Goal: Information Seeking & Learning: Get advice/opinions

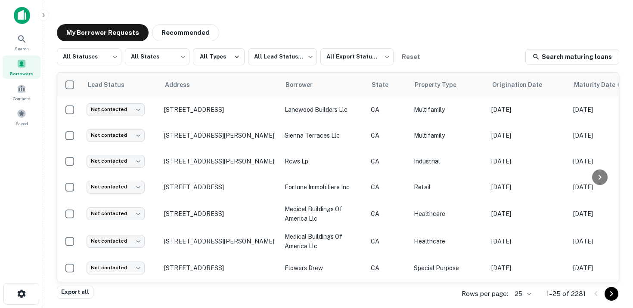
click at [525, 293] on body "Search Borrowers Contacts Saved My Borrower Requests Recommended All Statuses *…" at bounding box center [316, 154] width 633 height 308
click at [525, 229] on li "50" at bounding box center [522, 227] width 29 height 15
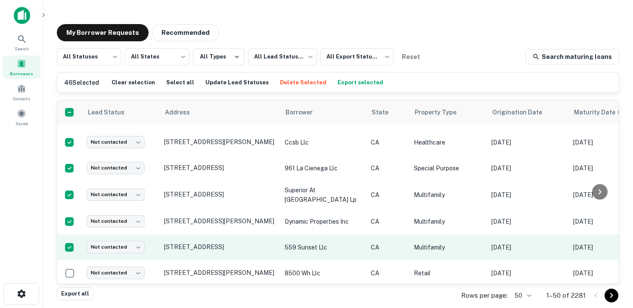
scroll to position [1118, 0]
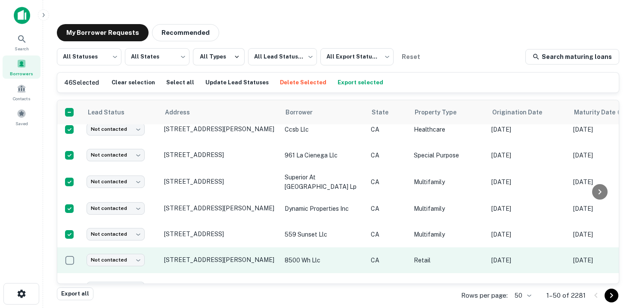
click at [69, 247] on td at bounding box center [69, 260] width 25 height 26
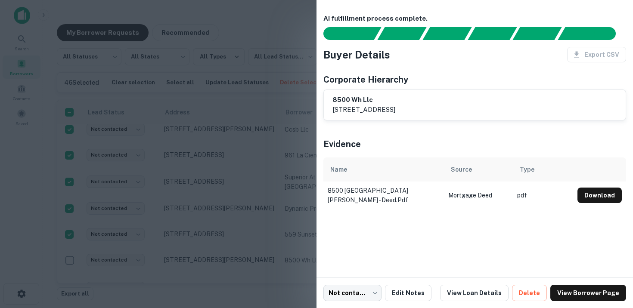
click at [68, 250] on div at bounding box center [316, 154] width 633 height 308
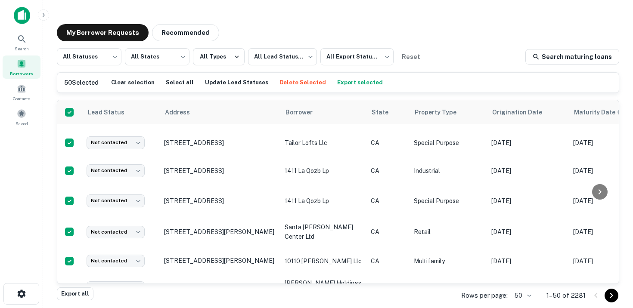
scroll to position [0, 0]
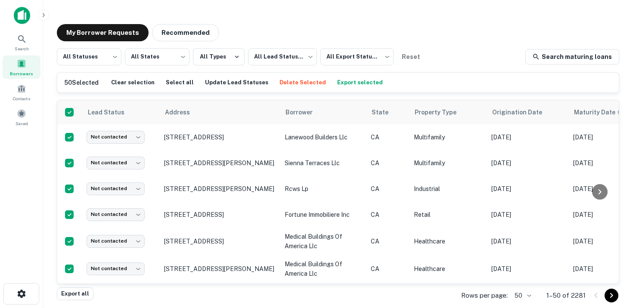
click at [341, 82] on button "Export selected" at bounding box center [360, 82] width 50 height 13
click at [33, 42] on div "Search" at bounding box center [22, 42] width 38 height 23
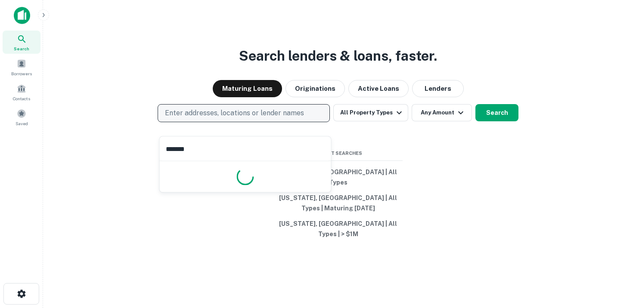
type input "********"
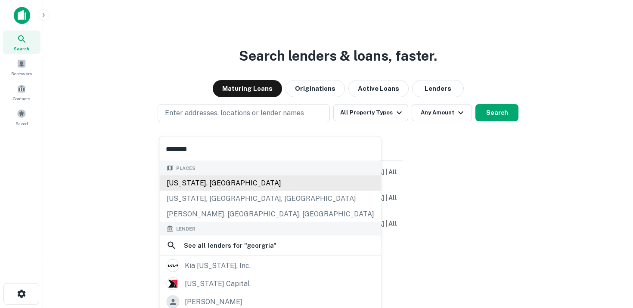
click at [238, 181] on div "[US_STATE], [GEOGRAPHIC_DATA]" at bounding box center [270, 182] width 221 height 15
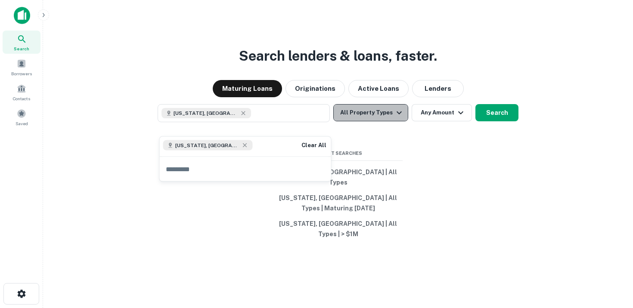
click at [380, 121] on button "All Property Types" at bounding box center [370, 112] width 75 height 17
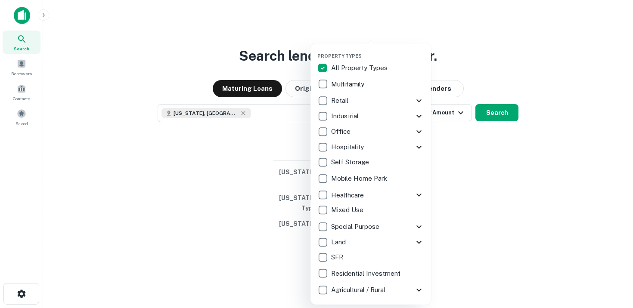
click at [341, 257] on p "SFR" at bounding box center [338, 257] width 14 height 10
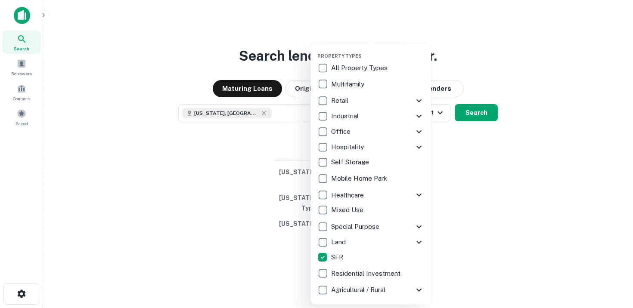
click at [340, 241] on p "Land" at bounding box center [339, 242] width 16 height 10
click at [500, 189] on div at bounding box center [316, 154] width 633 height 308
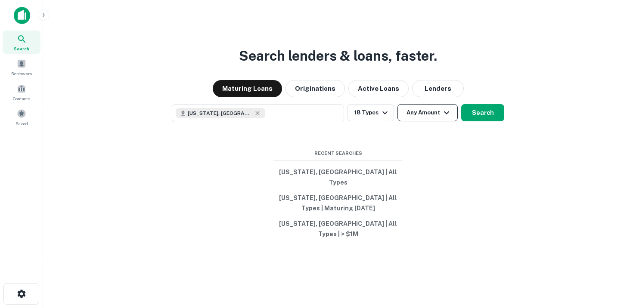
click at [423, 121] on button "Any Amount" at bounding box center [427, 112] width 60 height 17
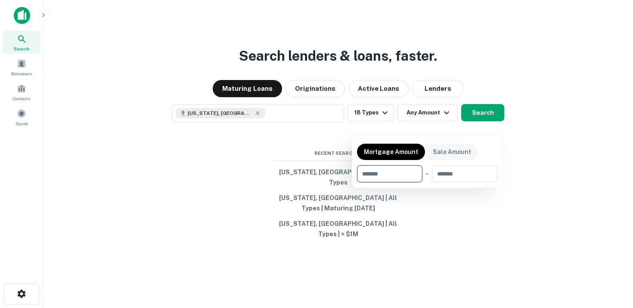
click at [384, 122] on div at bounding box center [316, 154] width 633 height 308
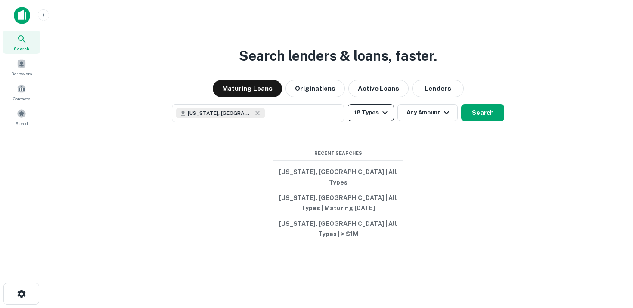
click at [380, 118] on icon "button" at bounding box center [385, 113] width 10 height 10
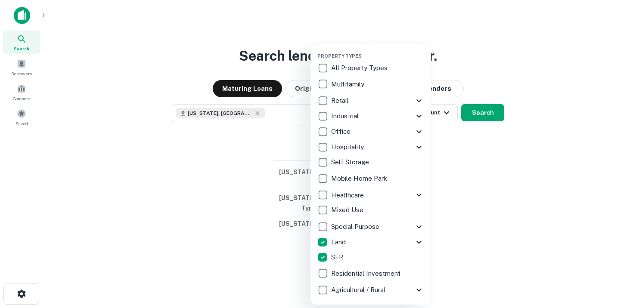
click at [416, 241] on icon at bounding box center [419, 242] width 10 height 10
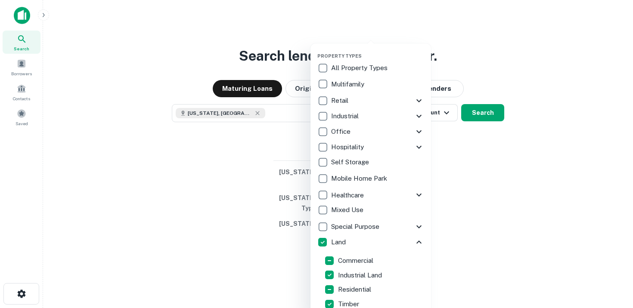
click at [419, 240] on icon at bounding box center [419, 242] width 10 height 10
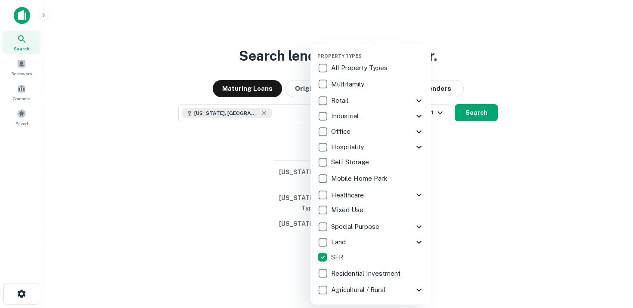
click at [456, 174] on div at bounding box center [316, 154] width 633 height 308
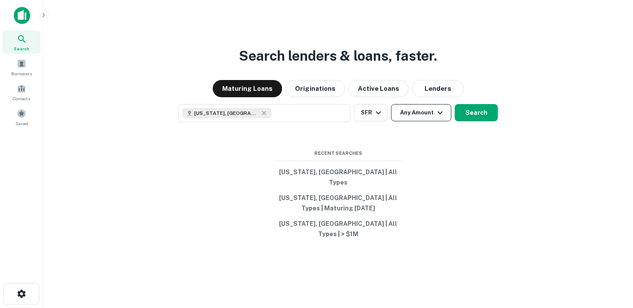
click at [427, 119] on button "Any Amount" at bounding box center [421, 112] width 60 height 17
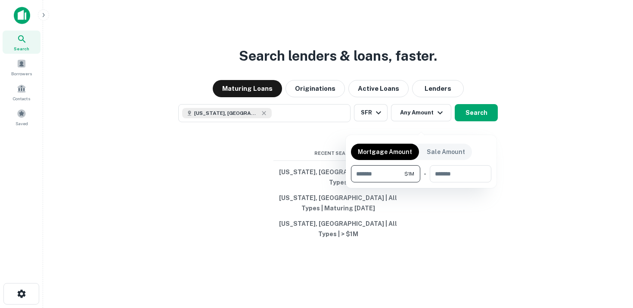
type input "*******"
click at [478, 126] on div at bounding box center [316, 154] width 633 height 308
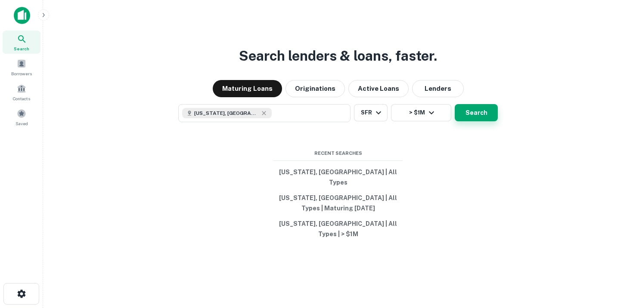
click at [485, 121] on button "Search" at bounding box center [475, 112] width 43 height 17
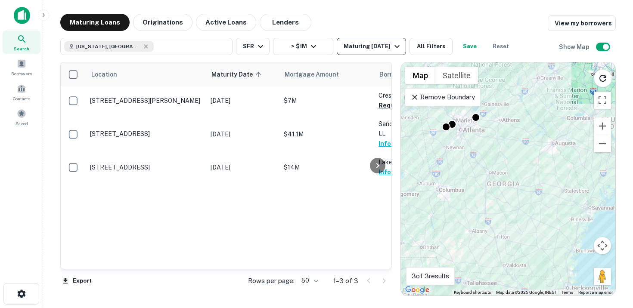
click at [383, 47] on div "Maturing [DATE]" at bounding box center [372, 46] width 59 height 10
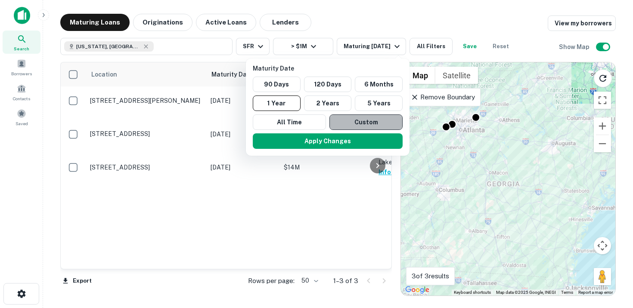
click at [357, 121] on button "Custom" at bounding box center [365, 121] width 73 height 15
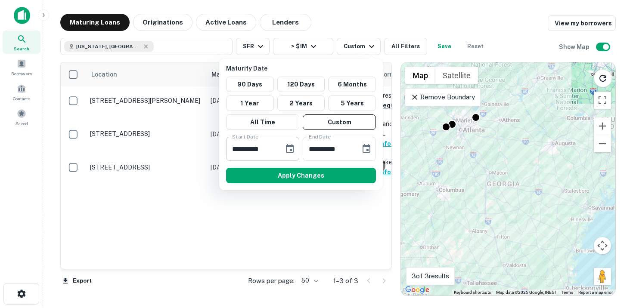
click at [291, 145] on icon "Choose date, selected date is Sep 25, 2025" at bounding box center [290, 148] width 8 height 9
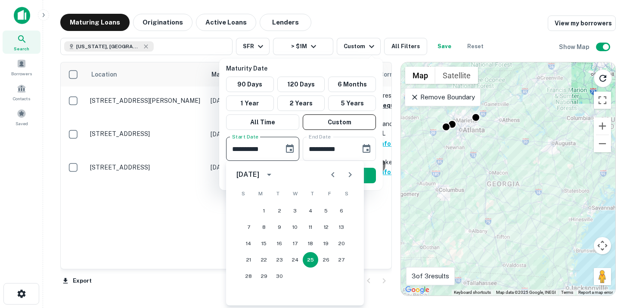
click at [348, 174] on icon "Next month" at bounding box center [350, 175] width 10 height 10
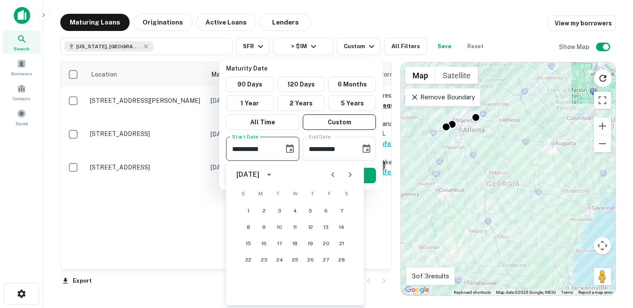
click at [348, 174] on icon "Next month" at bounding box center [350, 175] width 10 height 10
click at [264, 275] on button "30" at bounding box center [263, 276] width 15 height 15
type input "**********"
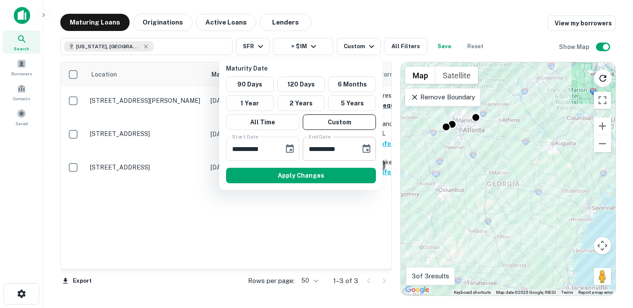
click at [364, 148] on icon "Choose date, selected date is Mar 24, 2026" at bounding box center [366, 149] width 10 height 10
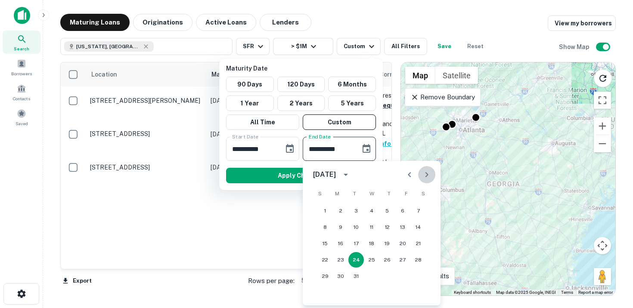
click at [427, 174] on icon "Next month" at bounding box center [426, 175] width 10 height 10
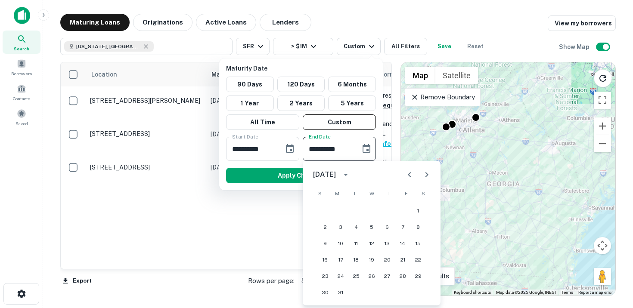
click at [427, 174] on icon "Next month" at bounding box center [426, 175] width 10 height 10
click at [368, 275] on button "30" at bounding box center [371, 276] width 15 height 15
type input "**********"
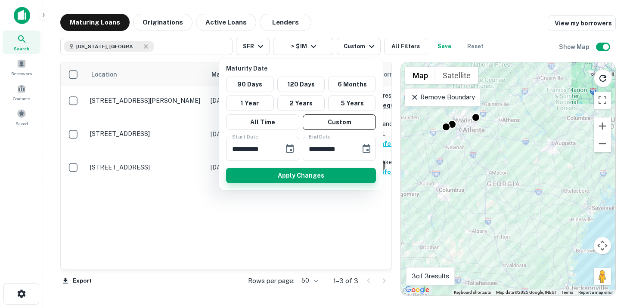
click at [317, 171] on button "Apply Changes" at bounding box center [301, 175] width 150 height 15
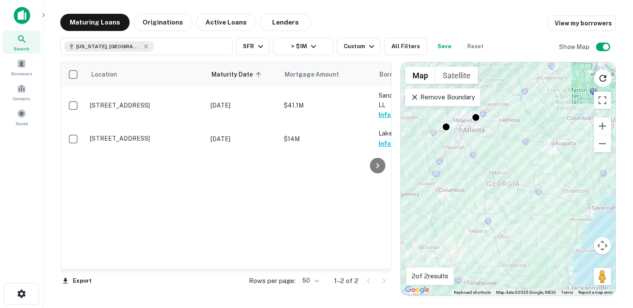
scroll to position [0, 11]
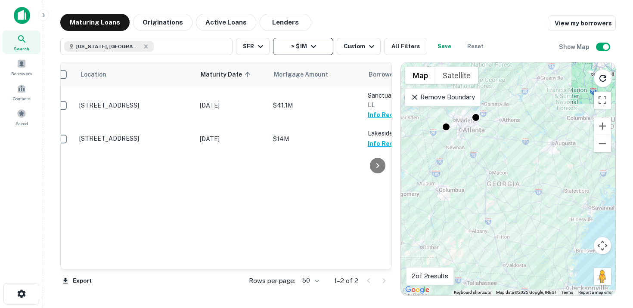
click at [323, 46] on button "> $1M" at bounding box center [303, 46] width 60 height 17
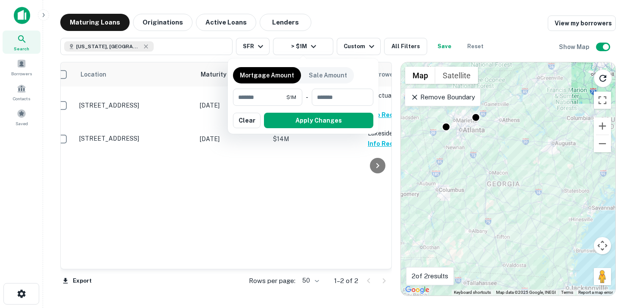
click at [272, 48] on div at bounding box center [316, 154] width 633 height 308
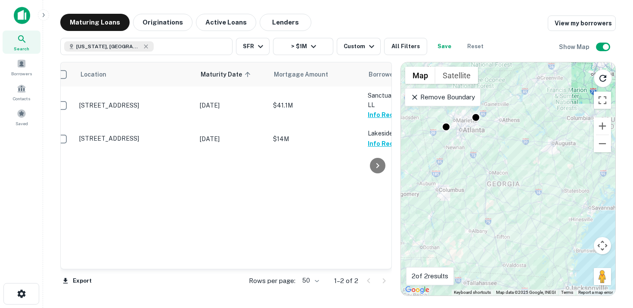
click at [261, 47] on icon "button" at bounding box center [260, 46] width 10 height 10
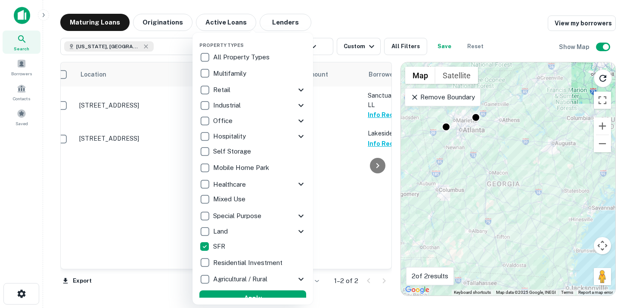
scroll to position [8, 0]
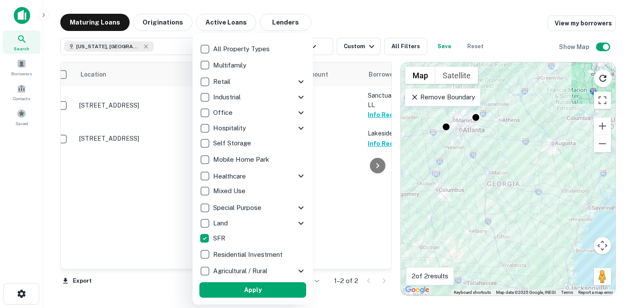
click at [217, 222] on p "Land" at bounding box center [221, 223] width 16 height 10
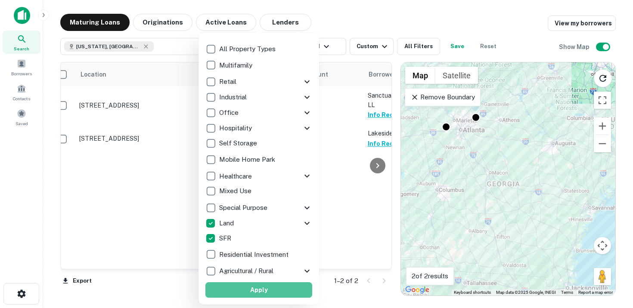
click at [279, 292] on button "Apply" at bounding box center [258, 289] width 107 height 15
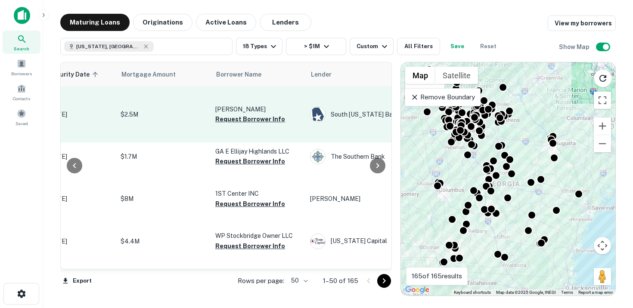
scroll to position [0, 168]
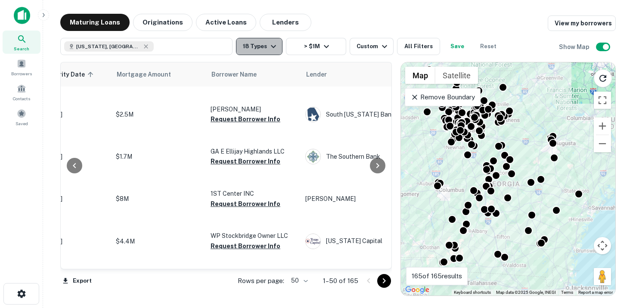
click at [274, 43] on icon "button" at bounding box center [273, 46] width 10 height 10
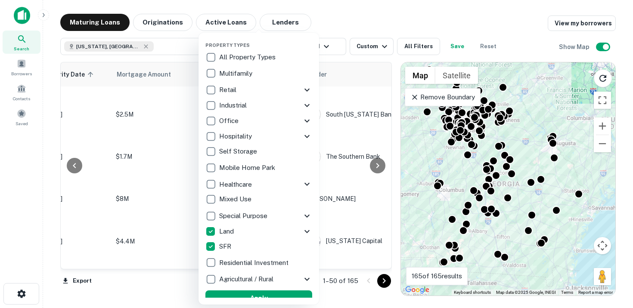
click at [308, 230] on icon at bounding box center [307, 231] width 10 height 10
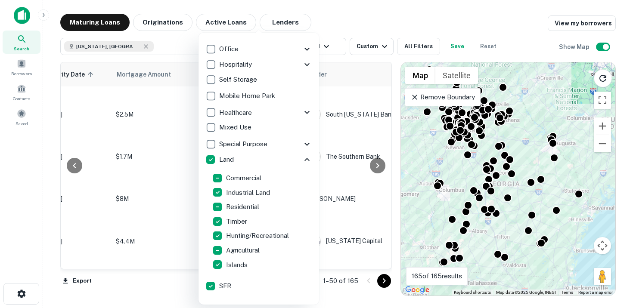
scroll to position [108, 0]
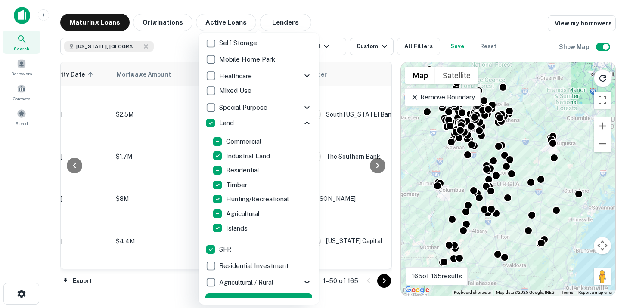
click at [354, 159] on div at bounding box center [316, 154] width 633 height 308
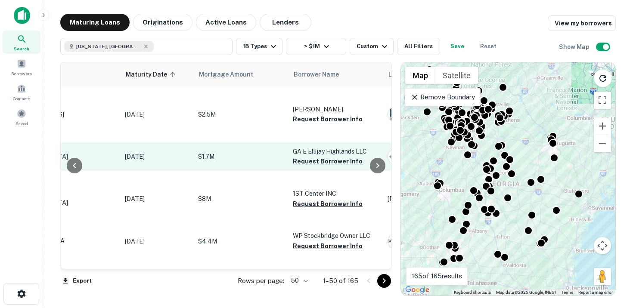
scroll to position [0, 0]
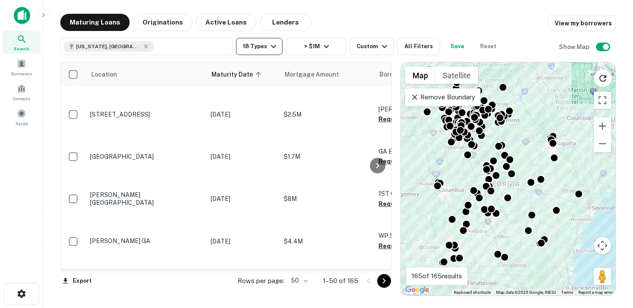
click at [272, 43] on icon "button" at bounding box center [273, 46] width 10 height 10
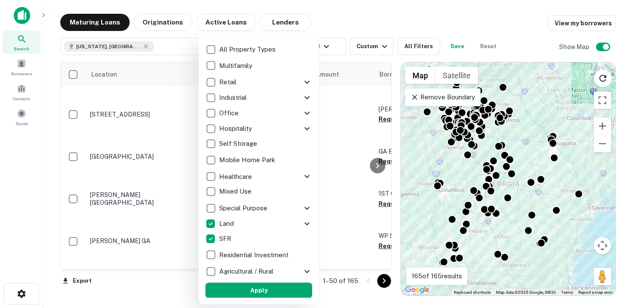
scroll to position [8, 0]
click at [374, 23] on div at bounding box center [316, 154] width 633 height 308
click at [372, 19] on div at bounding box center [316, 154] width 633 height 308
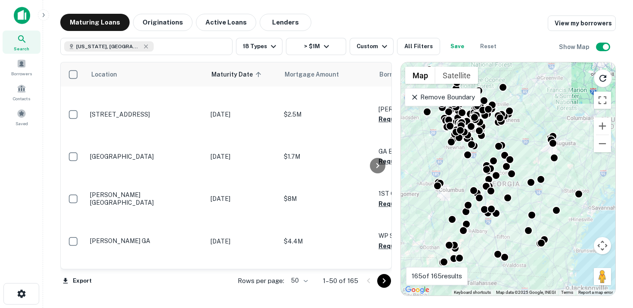
scroll to position [1, 0]
click at [331, 49] on div at bounding box center [316, 154] width 633 height 308
click at [268, 48] on icon "button" at bounding box center [273, 46] width 10 height 10
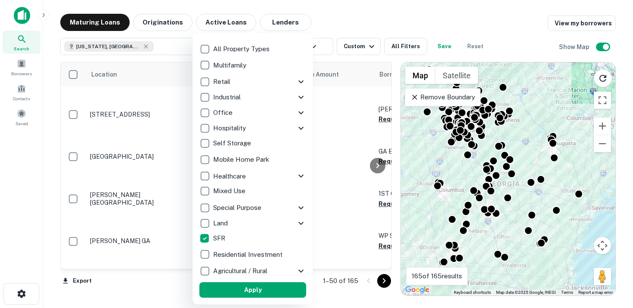
scroll to position [0, 0]
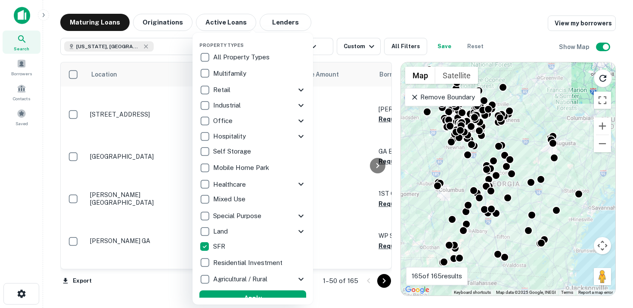
click at [218, 73] on p "Multifamily" at bounding box center [230, 73] width 35 height 10
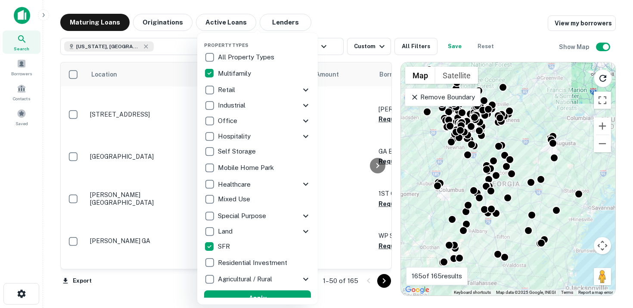
click at [226, 87] on p "Retail" at bounding box center [227, 90] width 19 height 10
click at [230, 103] on p "Industrial" at bounding box center [233, 105] width 29 height 10
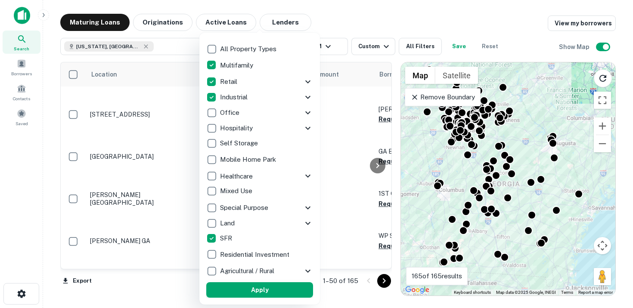
click at [244, 287] on button "Apply" at bounding box center [259, 289] width 107 height 15
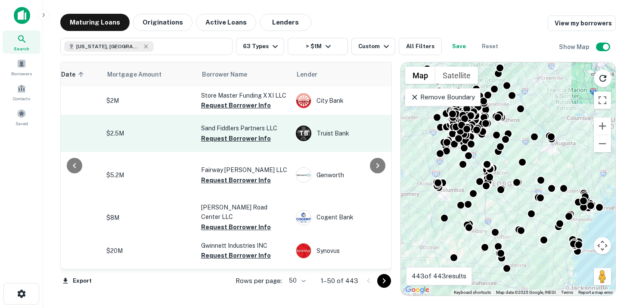
scroll to position [0, 178]
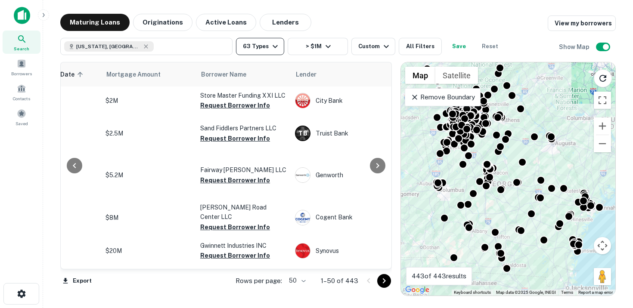
click at [272, 43] on icon "button" at bounding box center [275, 46] width 10 height 10
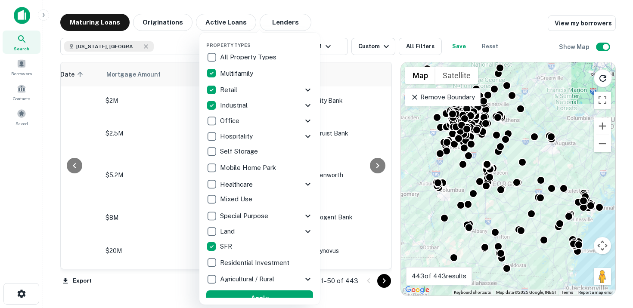
click at [334, 20] on div at bounding box center [316, 154] width 633 height 308
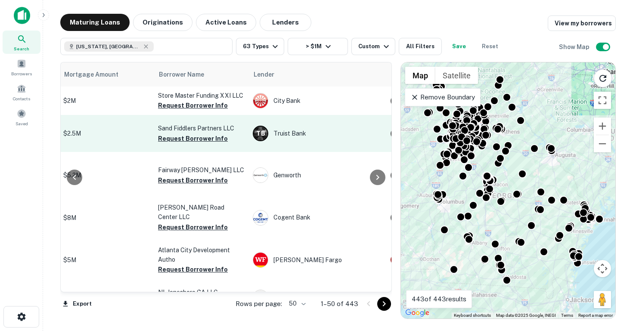
scroll to position [0, 229]
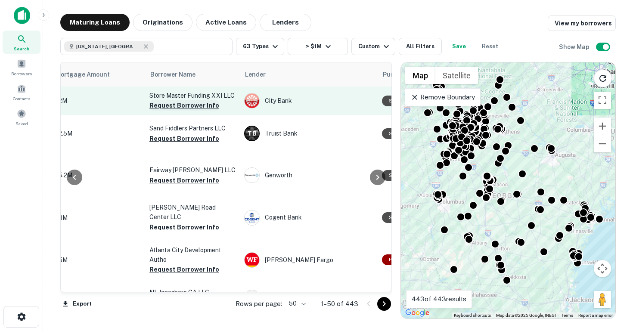
click at [195, 106] on button "Request Borrower Info" at bounding box center [184, 105] width 70 height 10
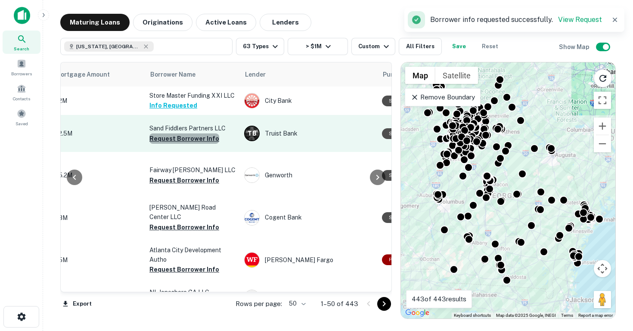
click at [192, 144] on button "Request Borrower Info" at bounding box center [184, 138] width 70 height 10
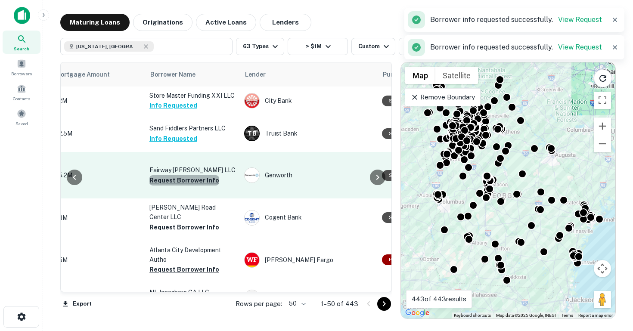
click at [188, 185] on button "Request Borrower Info" at bounding box center [184, 180] width 70 height 10
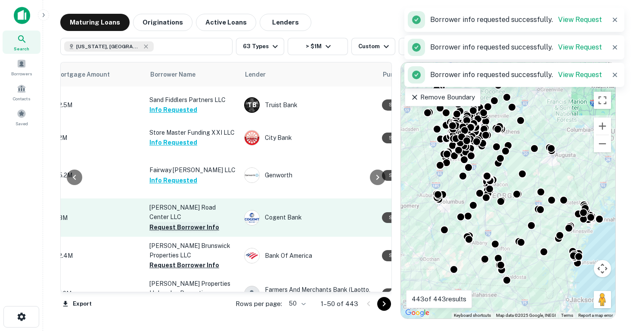
click at [183, 232] on button "Request Borrower Info" at bounding box center [184, 227] width 70 height 10
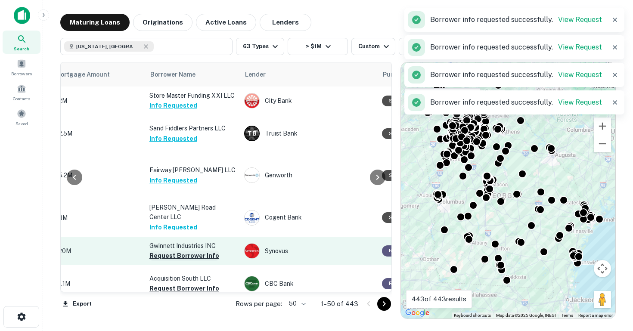
scroll to position [25, 229]
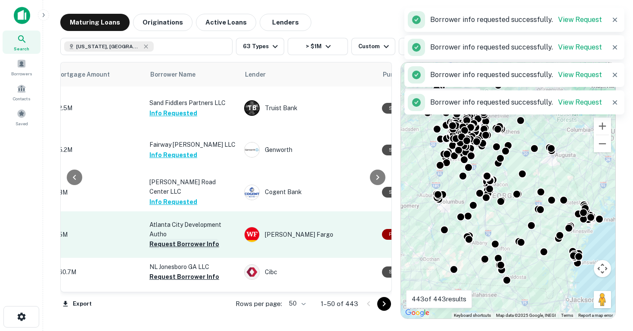
click at [188, 249] on button "Request Borrower Info" at bounding box center [184, 244] width 70 height 10
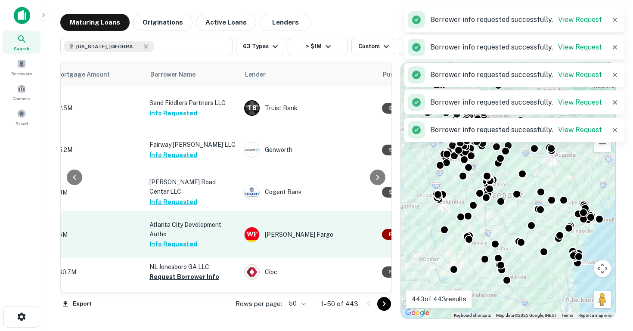
scroll to position [74, 229]
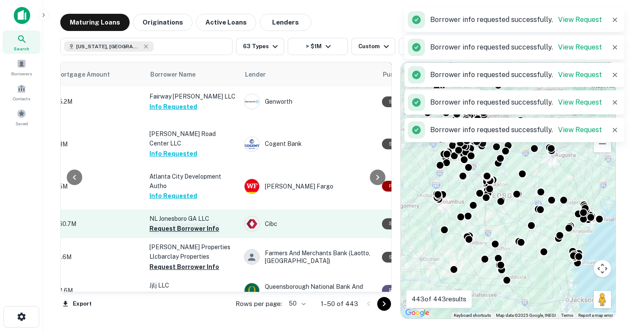
click at [184, 234] on button "Request Borrower Info" at bounding box center [184, 228] width 70 height 10
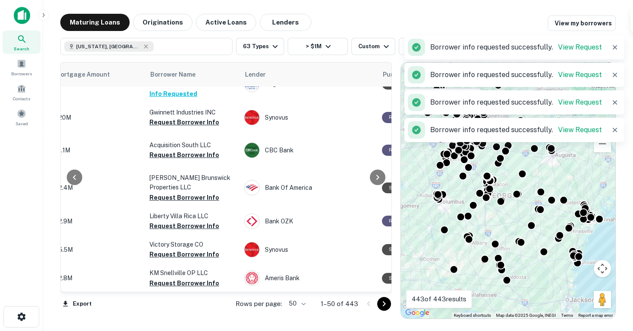
scroll to position [134, 229]
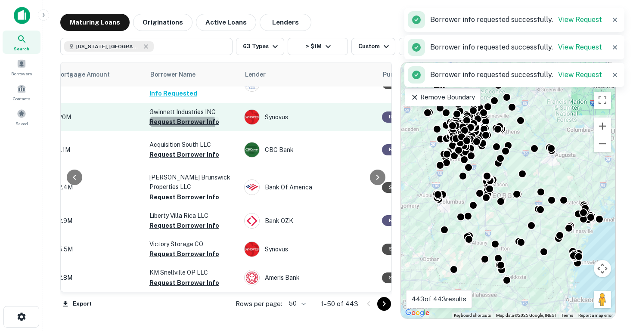
click at [182, 127] on button "Request Borrower Info" at bounding box center [184, 122] width 70 height 10
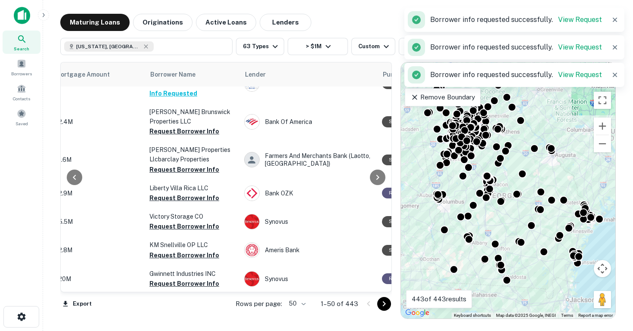
click at [188, 175] on button "Request Borrower Info" at bounding box center [184, 169] width 70 height 10
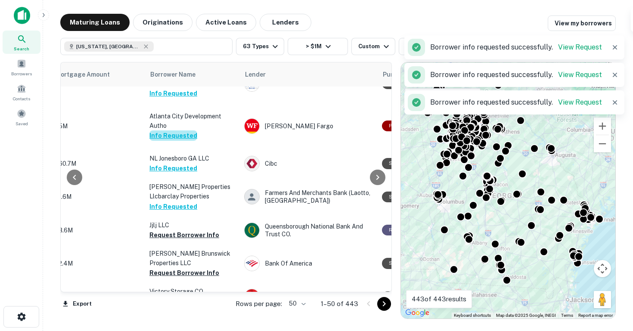
click at [184, 141] on button "Info Requested" at bounding box center [173, 135] width 48 height 10
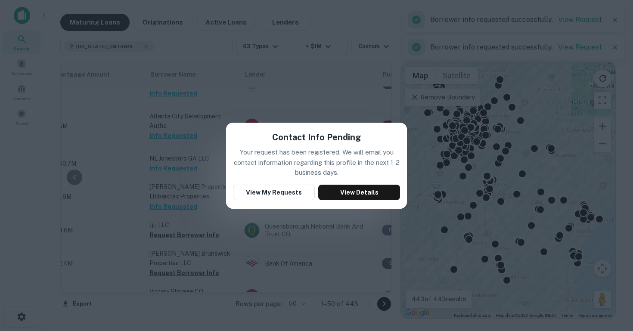
click at [253, 111] on div "Contact Info Pending Your request has been registered. We will email you contac…" at bounding box center [316, 165] width 633 height 331
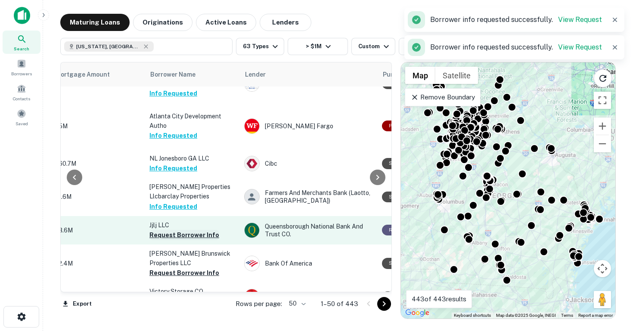
click at [184, 239] on button "Request Borrower Info" at bounding box center [184, 235] width 70 height 10
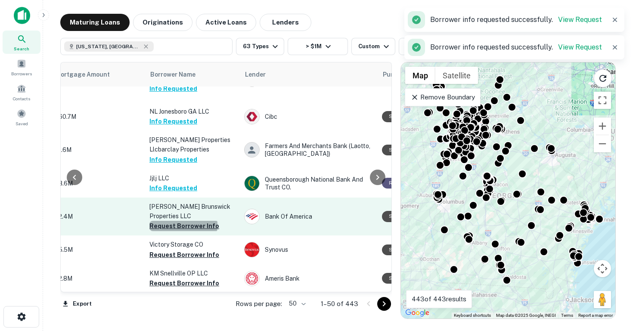
click at [183, 231] on button "Request Borrower Info" at bounding box center [184, 226] width 70 height 10
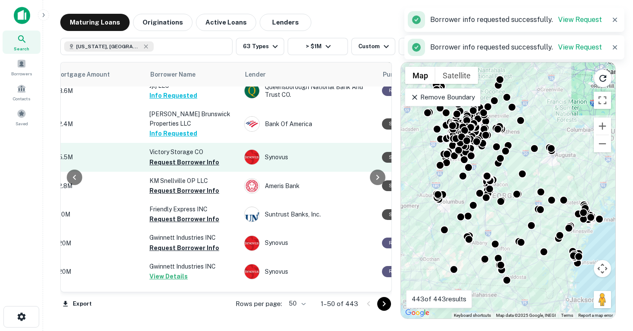
scroll to position [275, 229]
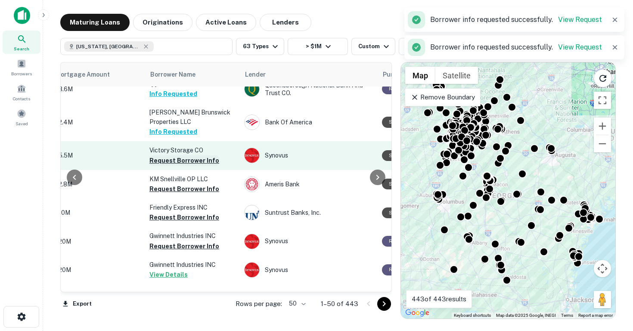
click at [167, 166] on button "Request Borrower Info" at bounding box center [184, 160] width 70 height 10
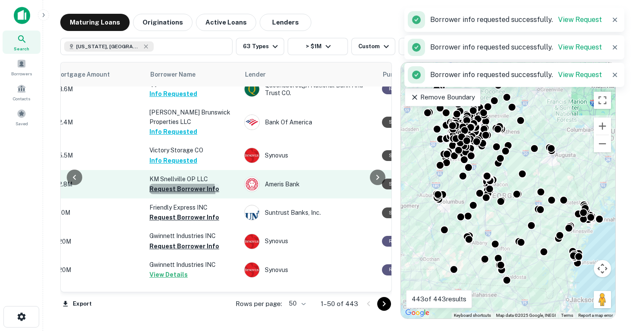
click at [176, 194] on button "Request Borrower Info" at bounding box center [184, 189] width 70 height 10
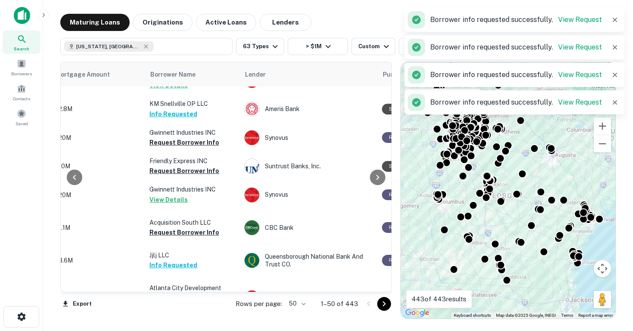
scroll to position [292, 229]
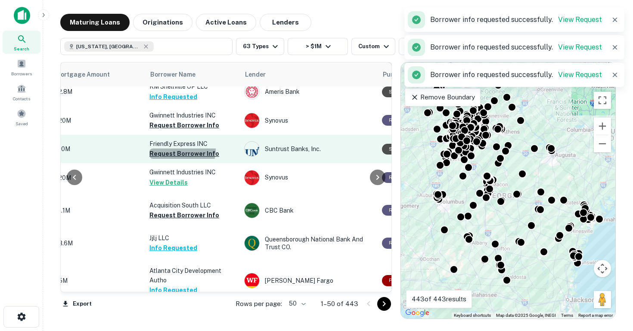
click at [171, 159] on button "Request Borrower Info" at bounding box center [184, 153] width 70 height 10
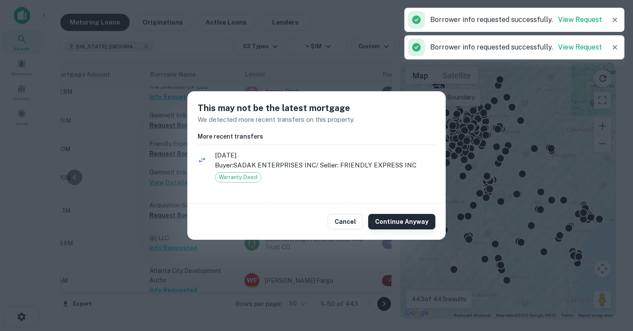
click at [416, 222] on button "Continue Anyway" at bounding box center [401, 221] width 67 height 15
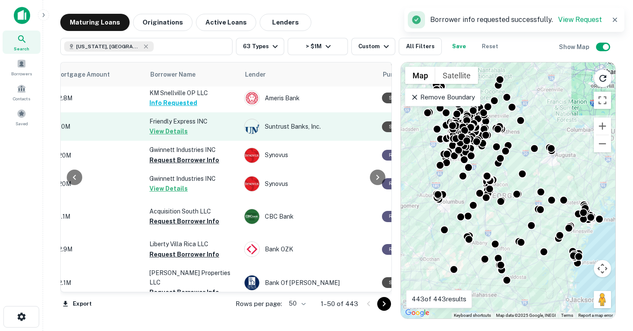
scroll to position [363, 229]
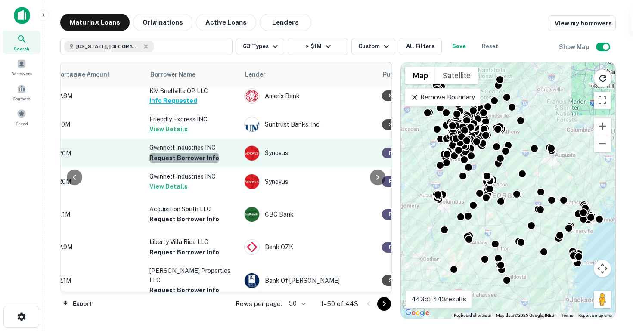
click at [185, 163] on button "Request Borrower Info" at bounding box center [184, 158] width 70 height 10
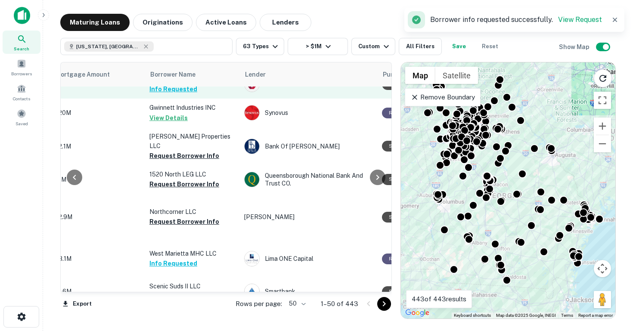
scroll to position [505, 229]
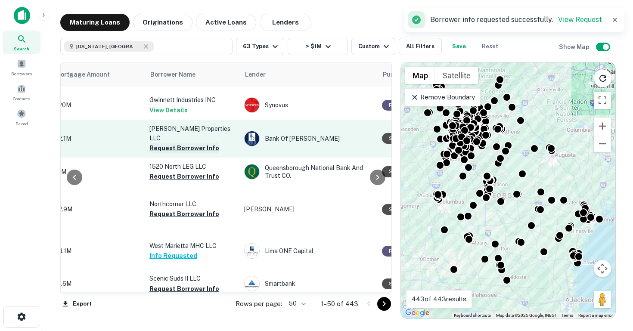
click at [181, 153] on button "Request Borrower Info" at bounding box center [184, 148] width 70 height 10
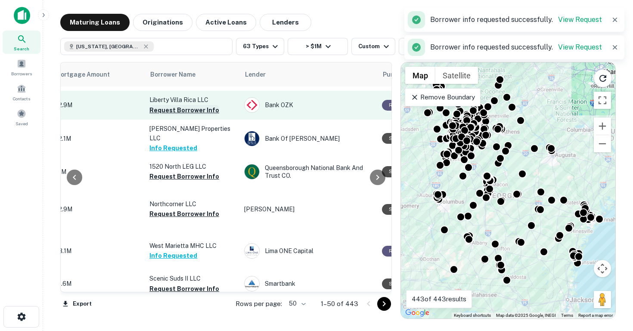
click at [177, 115] on button "Request Borrower Info" at bounding box center [184, 110] width 70 height 10
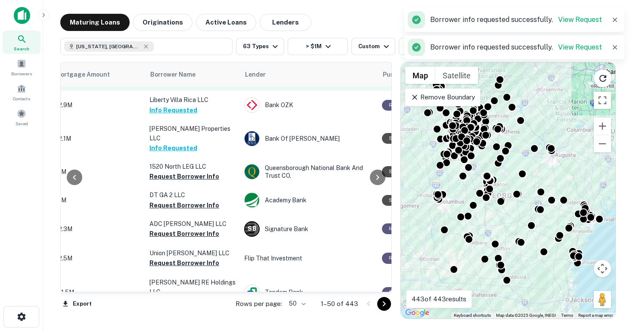
click at [171, 82] on button "Request Borrower Info" at bounding box center [184, 77] width 70 height 10
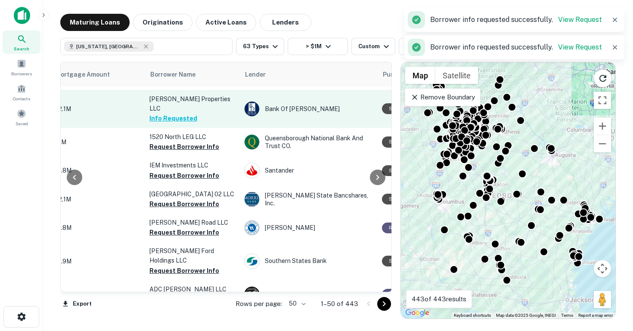
scroll to position [562, 229]
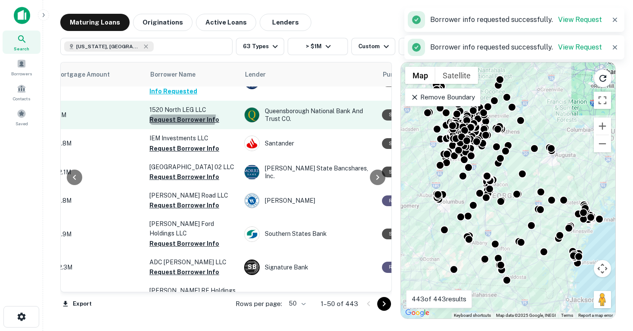
click at [178, 125] on button "Request Borrower Info" at bounding box center [184, 119] width 70 height 10
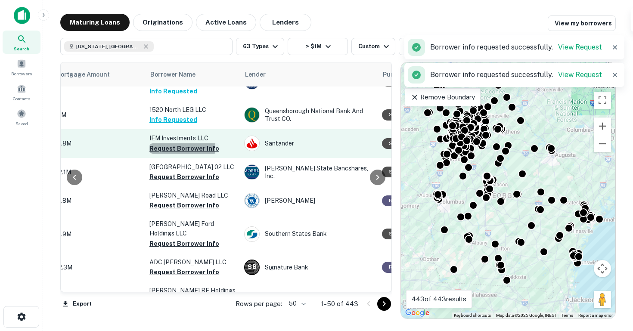
click at [179, 154] on button "Request Borrower Info" at bounding box center [184, 148] width 70 height 10
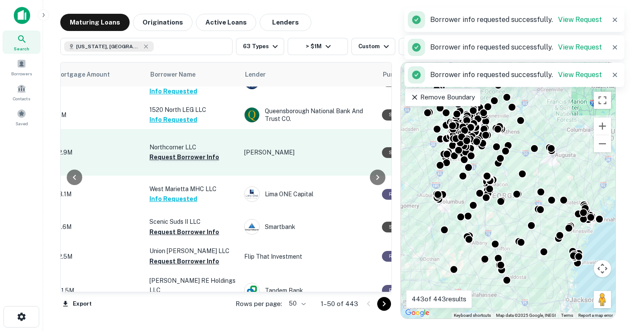
click at [177, 162] on button "Request Borrower Info" at bounding box center [184, 157] width 70 height 10
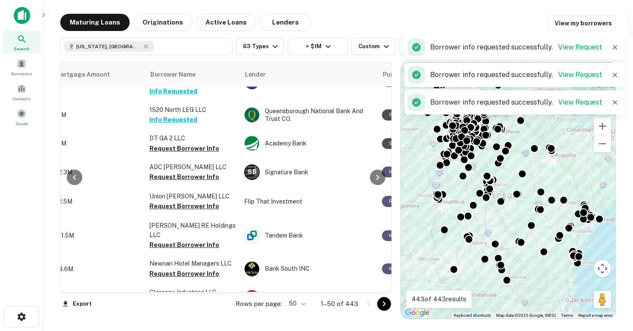
scroll to position [631, 229]
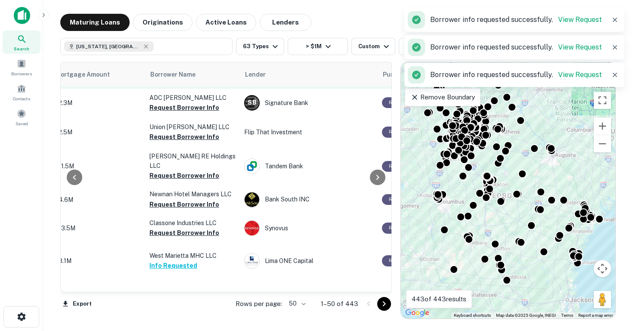
click at [195, 84] on button "Request Borrower Info" at bounding box center [184, 79] width 70 height 10
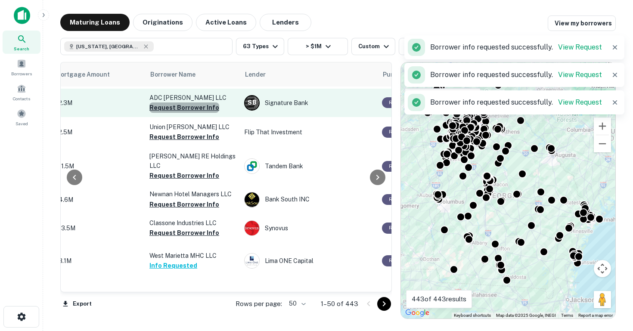
click at [184, 113] on button "Request Borrower Info" at bounding box center [184, 107] width 70 height 10
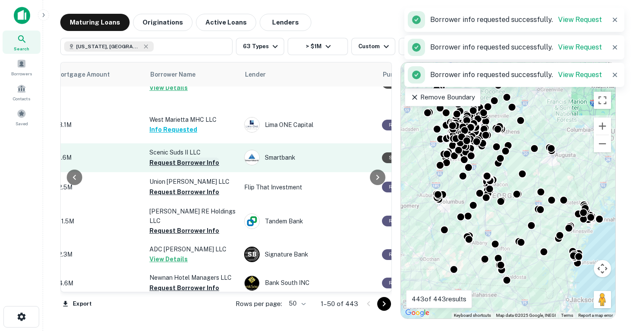
click at [186, 168] on button "Request Borrower Info" at bounding box center [184, 163] width 70 height 10
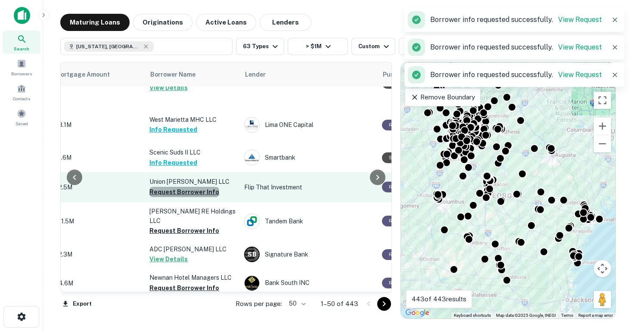
click at [198, 197] on button "Request Borrower Info" at bounding box center [184, 192] width 70 height 10
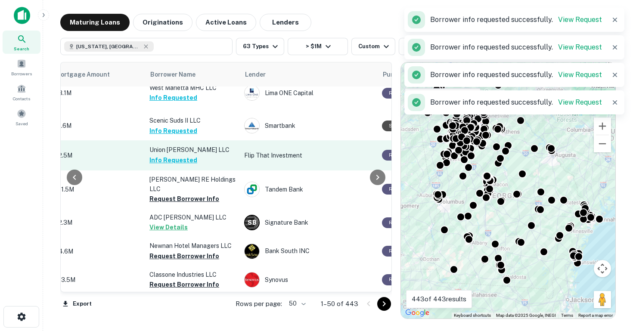
scroll to position [671, 229]
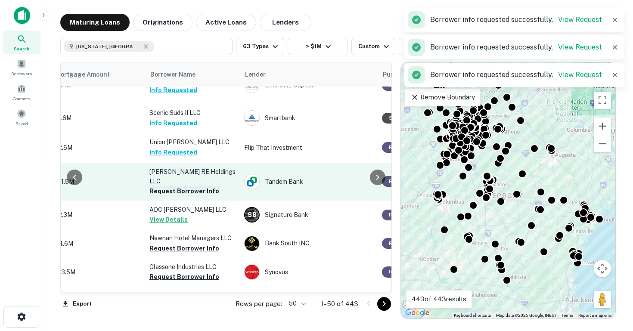
click at [199, 196] on button "Request Borrower Info" at bounding box center [184, 191] width 70 height 10
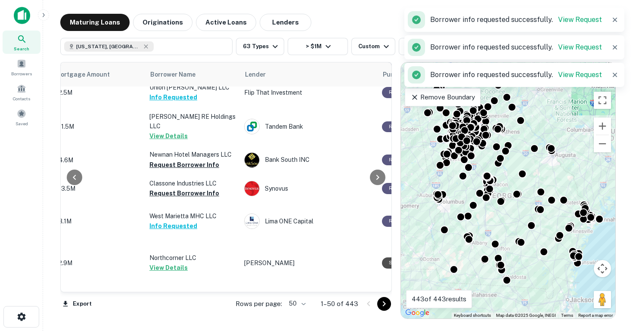
scroll to position [731, 229]
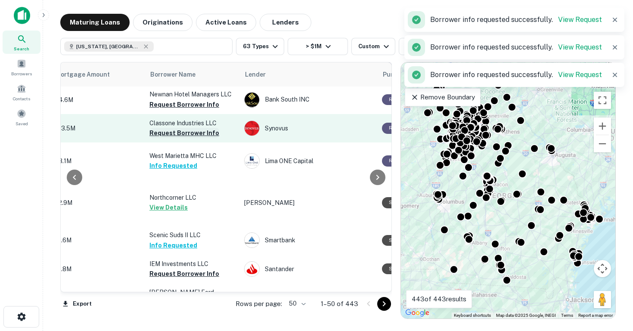
click at [178, 138] on button "Request Borrower Info" at bounding box center [184, 133] width 70 height 10
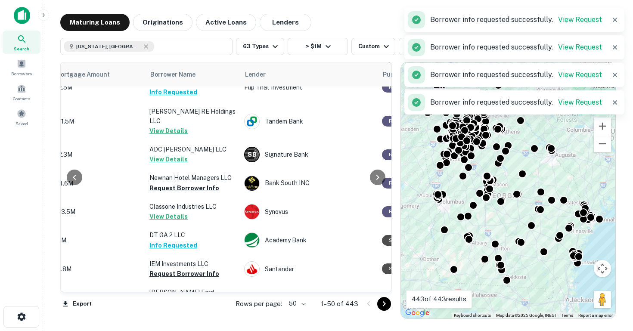
click at [177, 97] on button "Info Requested" at bounding box center [173, 92] width 48 height 10
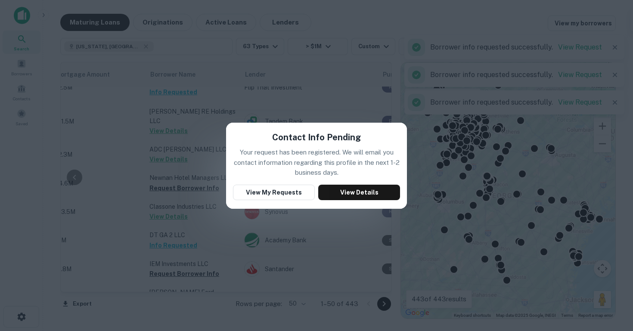
click at [206, 111] on div "Contact Info Pending Your request has been registered. We will email you contac…" at bounding box center [316, 165] width 633 height 331
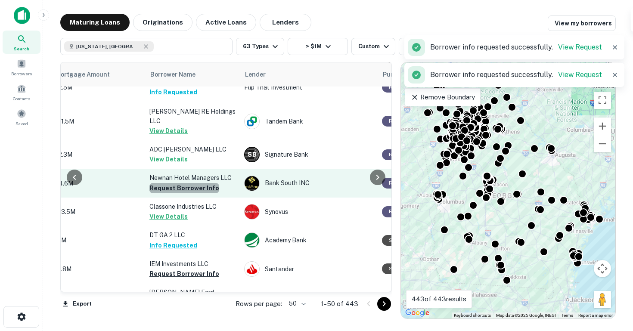
click at [192, 193] on button "Request Borrower Info" at bounding box center [184, 188] width 70 height 10
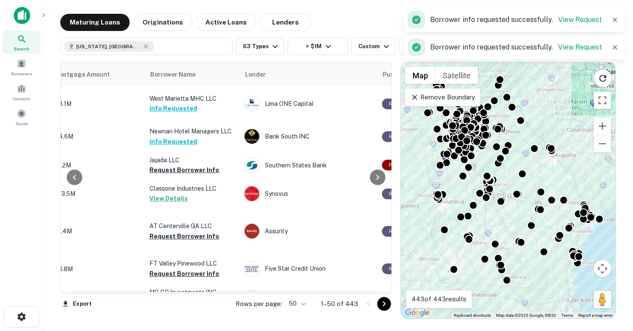
scroll to position [937, 229]
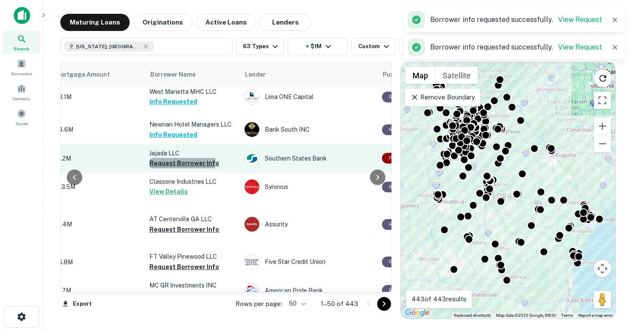
click at [180, 168] on button "Request Borrower Info" at bounding box center [184, 163] width 70 height 10
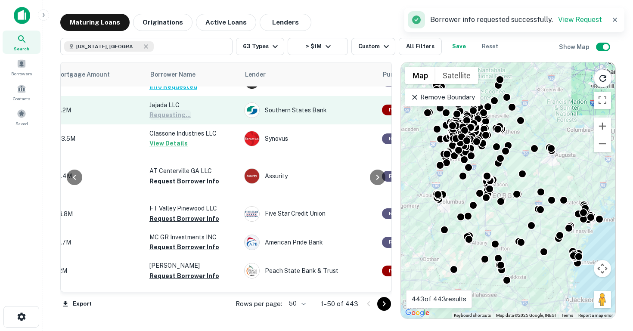
scroll to position [1000, 229]
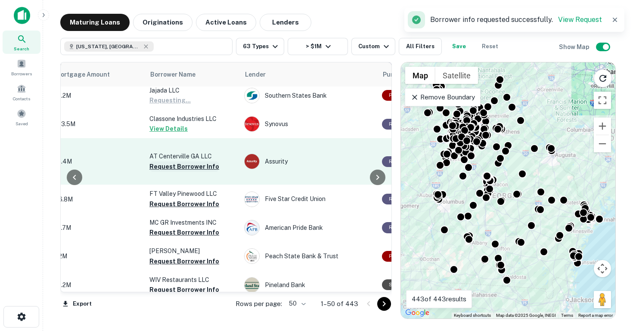
click at [176, 172] on button "Request Borrower Info" at bounding box center [184, 166] width 70 height 10
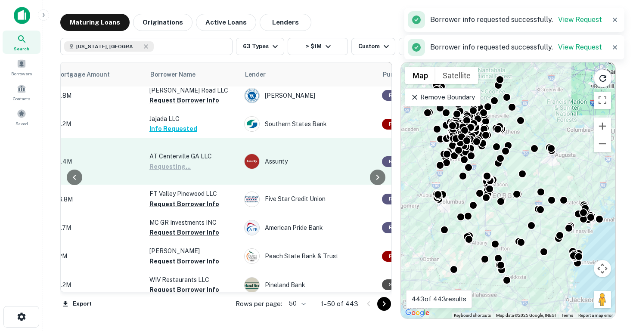
scroll to position [1043, 229]
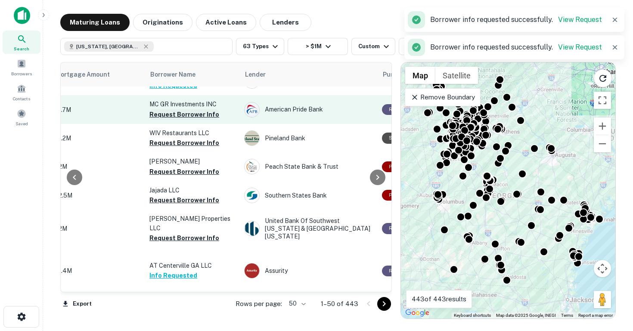
click at [198, 120] on button "Request Borrower Info" at bounding box center [184, 114] width 70 height 10
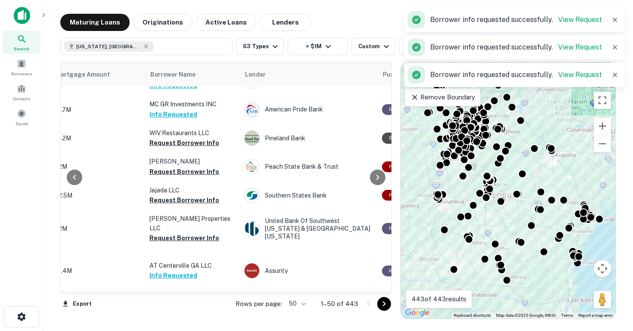
click at [199, 62] on button "Request Borrower Info" at bounding box center [184, 57] width 70 height 10
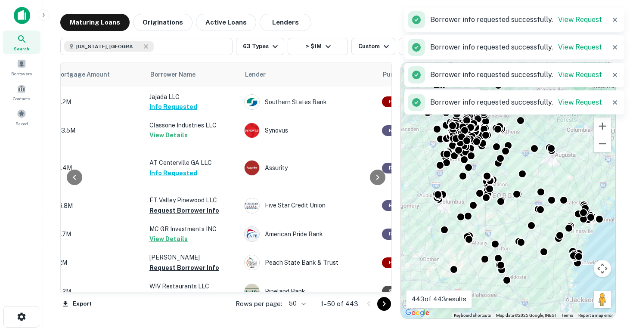
scroll to position [1088, 229]
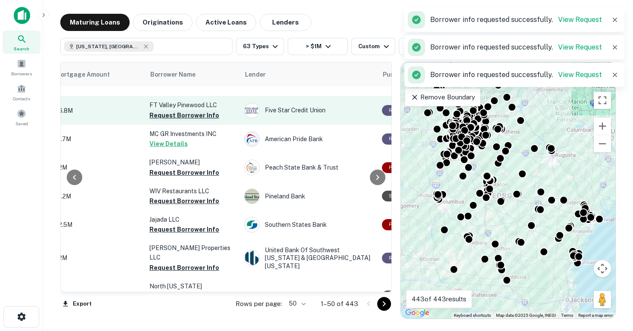
click at [201, 121] on button "Request Borrower Info" at bounding box center [184, 115] width 70 height 10
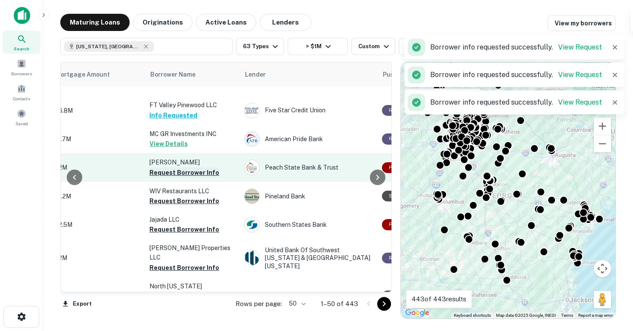
scroll to position [1129, 229]
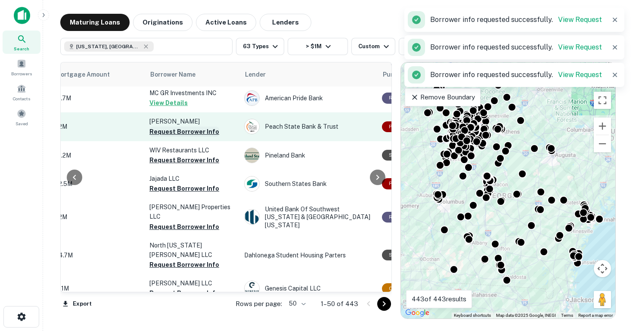
click at [189, 137] on button "Request Borrower Info" at bounding box center [184, 132] width 70 height 10
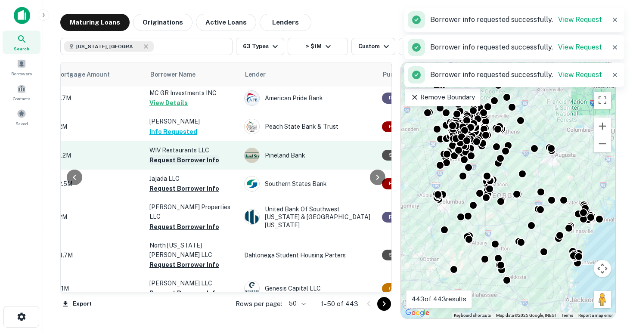
click at [187, 165] on button "Request Borrower Info" at bounding box center [184, 160] width 70 height 10
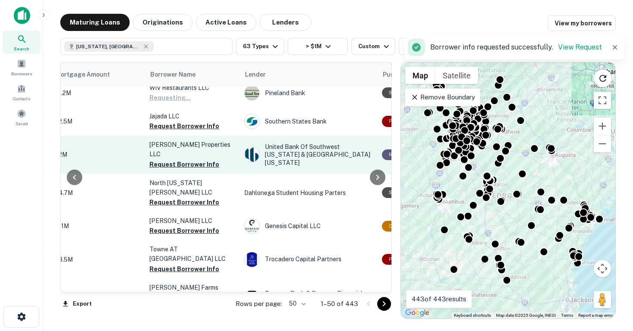
scroll to position [1223, 229]
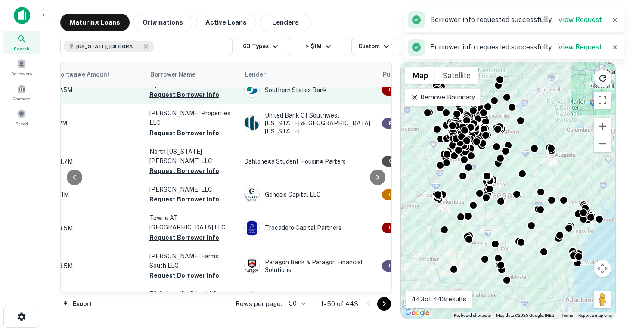
click at [192, 100] on button "Request Borrower Info" at bounding box center [184, 95] width 70 height 10
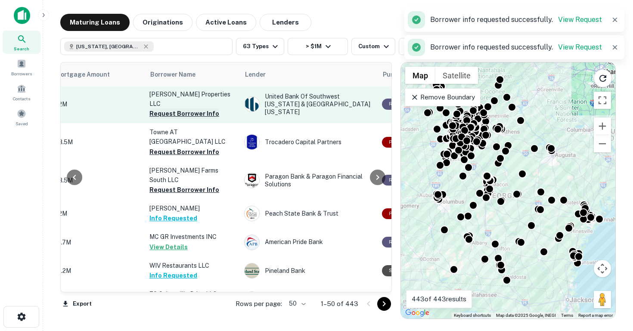
click at [186, 119] on button "Request Borrower Info" at bounding box center [184, 113] width 70 height 10
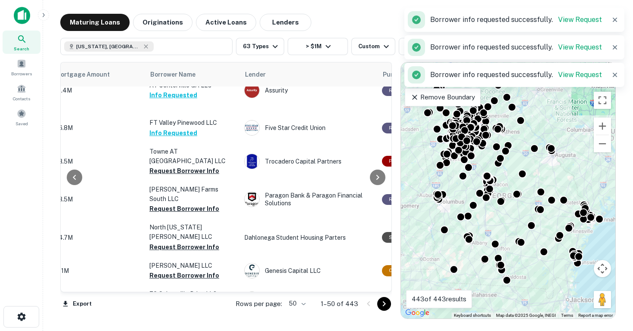
click at [185, 90] on p "AT Centerville GA LLC" at bounding box center [192, 84] width 86 height 9
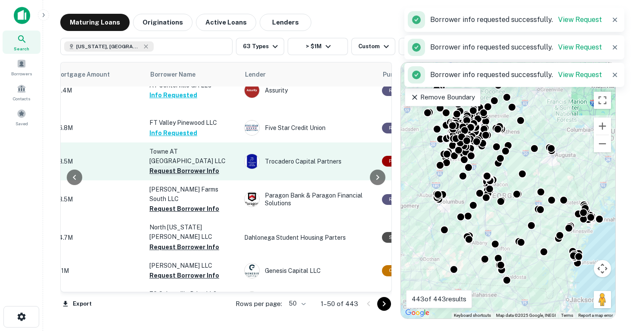
click at [191, 176] on button "Request Borrower Info" at bounding box center [184, 171] width 70 height 10
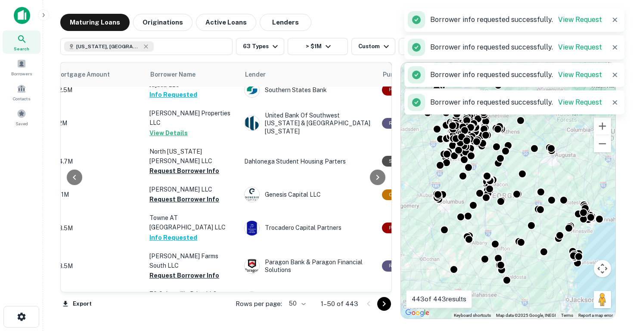
scroll to position [1261, 229]
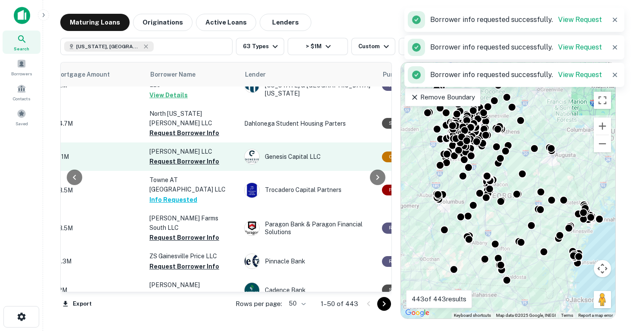
click at [185, 156] on p "[PERSON_NAME] LLC" at bounding box center [192, 151] width 86 height 9
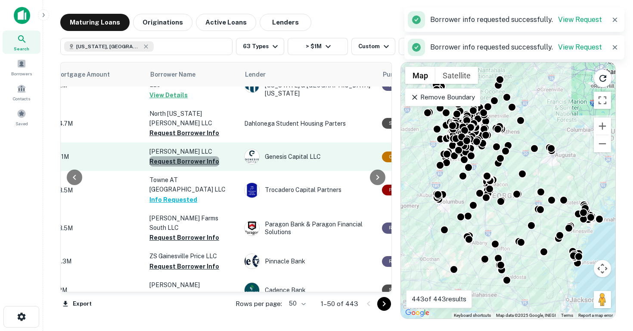
click at [185, 167] on button "Request Borrower Info" at bounding box center [184, 161] width 70 height 10
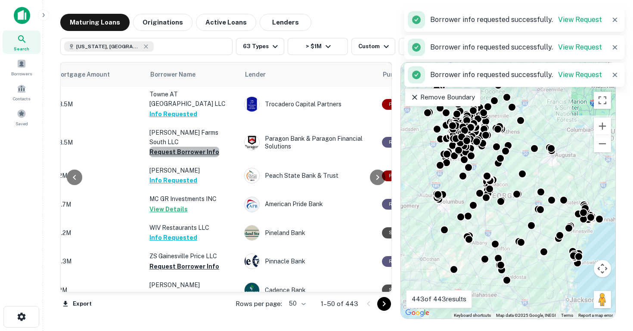
click at [186, 157] on button "Request Borrower Info" at bounding box center [184, 152] width 70 height 10
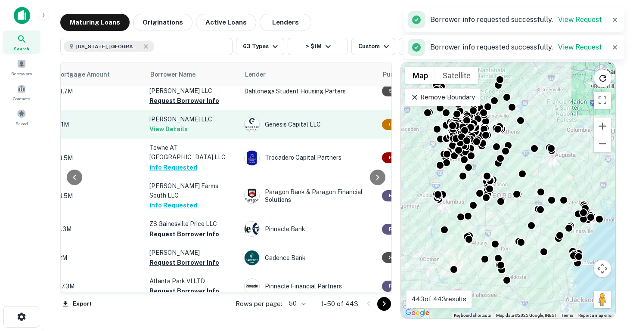
scroll to position [1295, 229]
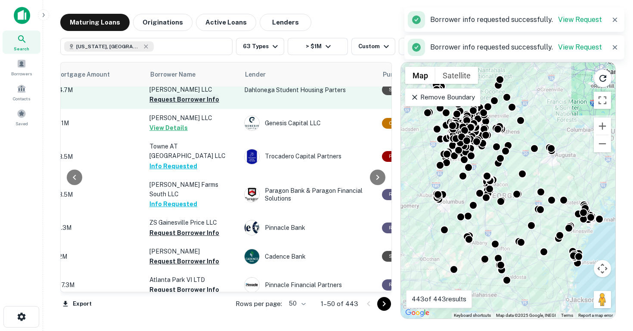
click at [196, 105] on button "Request Borrower Info" at bounding box center [184, 99] width 70 height 10
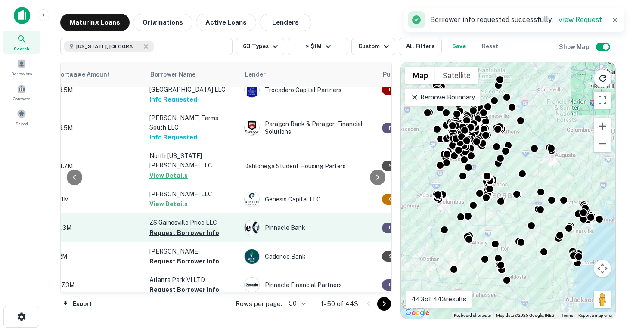
click at [181, 238] on button "Request Borrower Info" at bounding box center [184, 233] width 70 height 10
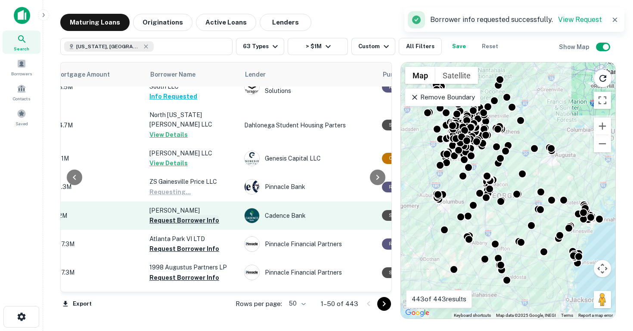
click at [183, 226] on button "Request Borrower Info" at bounding box center [184, 220] width 70 height 10
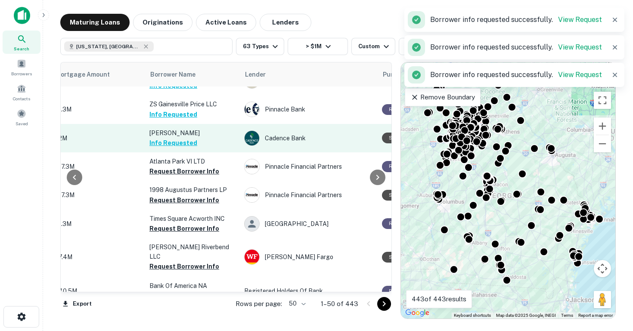
scroll to position [1414, 229]
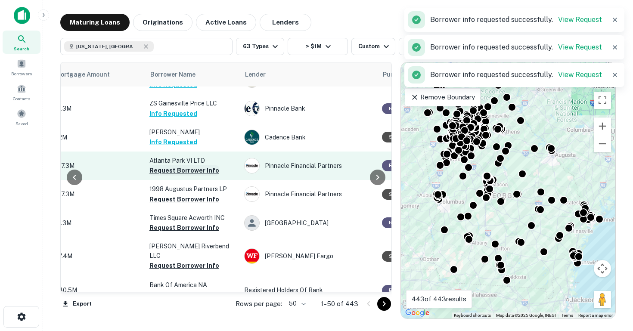
click at [196, 176] on button "Request Borrower Info" at bounding box center [184, 170] width 70 height 10
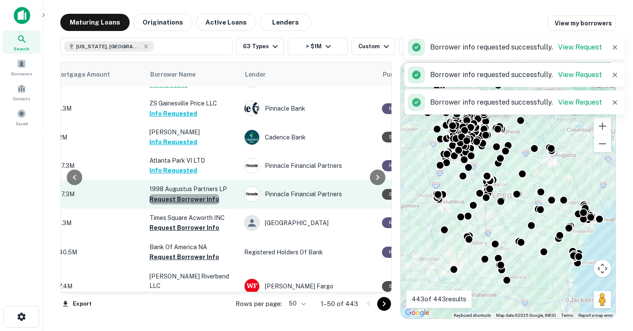
click at [185, 204] on button "Request Borrower Info" at bounding box center [184, 199] width 70 height 10
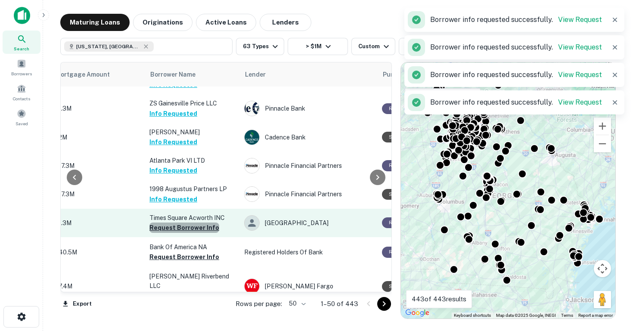
click at [185, 233] on button "Request Borrower Info" at bounding box center [184, 227] width 70 height 10
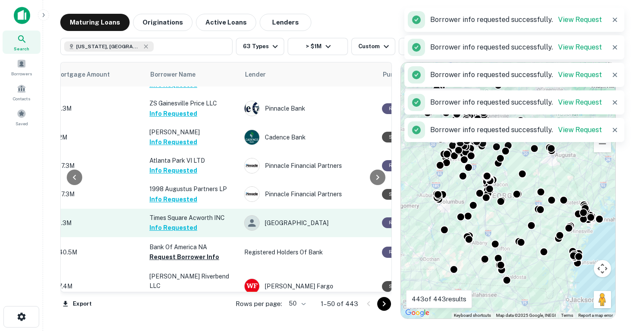
scroll to position [1446, 229]
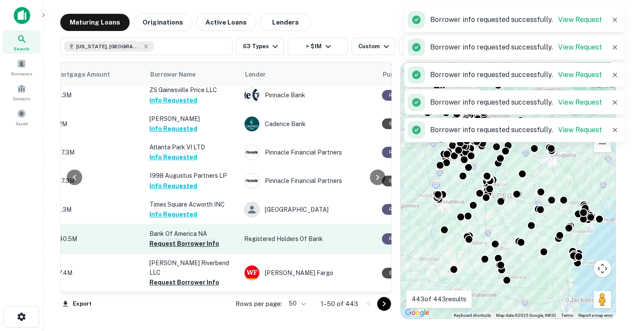
click at [185, 249] on button "Request Borrower Info" at bounding box center [184, 243] width 70 height 10
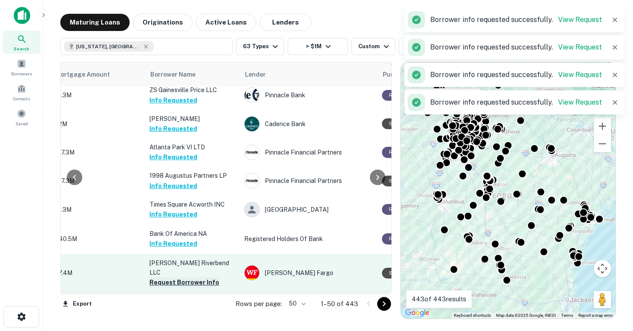
click at [175, 281] on button "Request Borrower Info" at bounding box center [184, 282] width 70 height 10
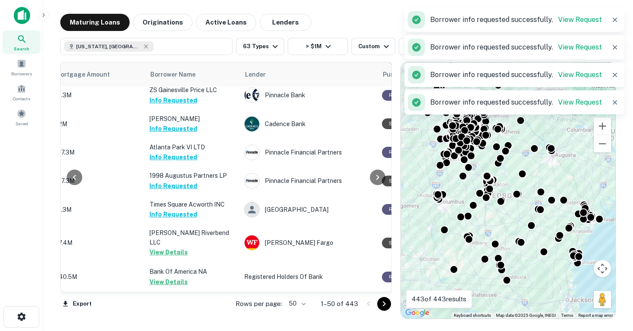
click at [381, 306] on icon "Go to next page" at bounding box center [384, 304] width 10 height 10
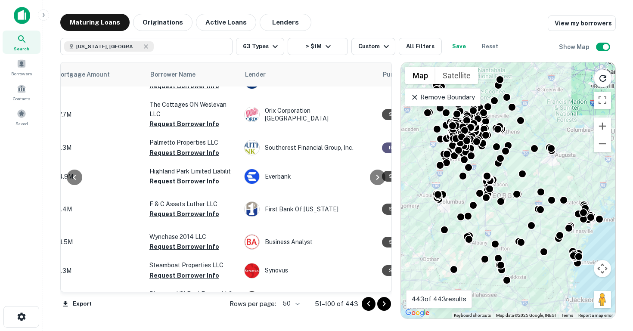
scroll to position [0, 229]
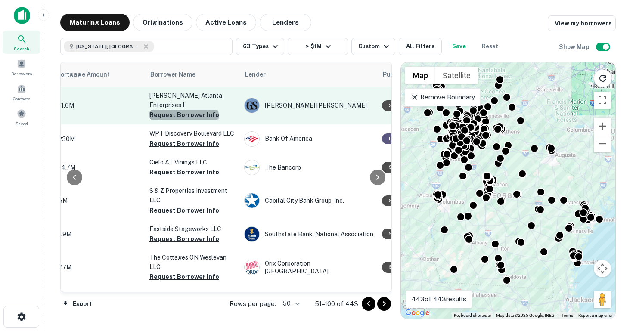
click at [183, 110] on button "Request Borrower Info" at bounding box center [184, 115] width 70 height 10
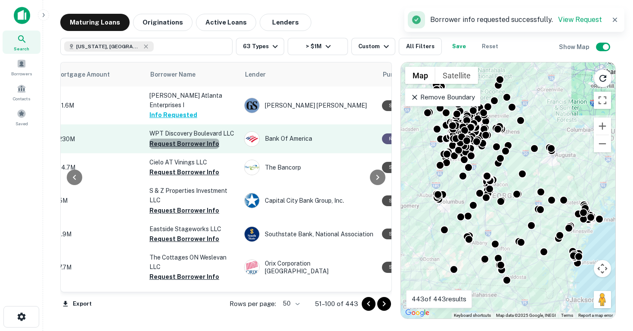
click at [187, 139] on button "Request Borrower Info" at bounding box center [184, 144] width 70 height 10
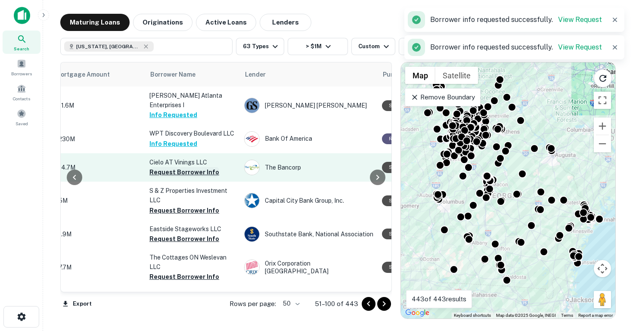
click at [183, 167] on button "Request Borrower Info" at bounding box center [184, 172] width 70 height 10
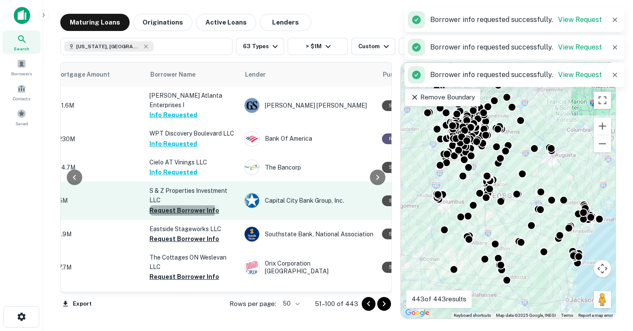
click at [172, 205] on button "Request Borrower Info" at bounding box center [184, 210] width 70 height 10
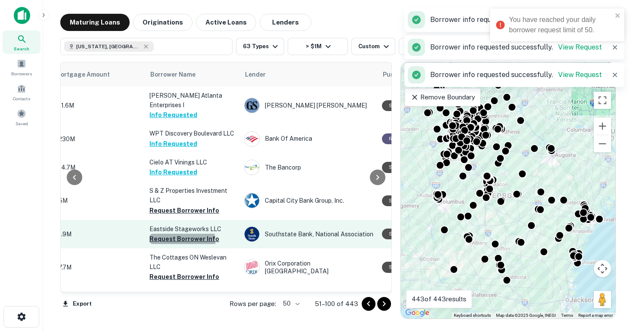
click at [175, 234] on button "Request Borrower Info" at bounding box center [184, 239] width 70 height 10
